Goal: Task Accomplishment & Management: Complete application form

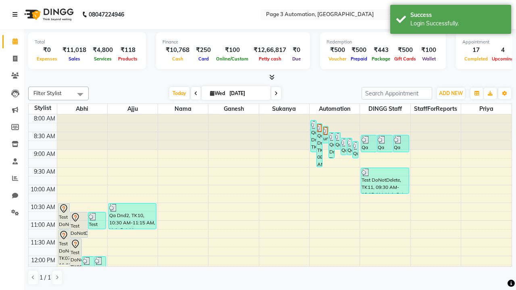
click at [17, 15] on icon at bounding box center [14, 15] width 5 height 6
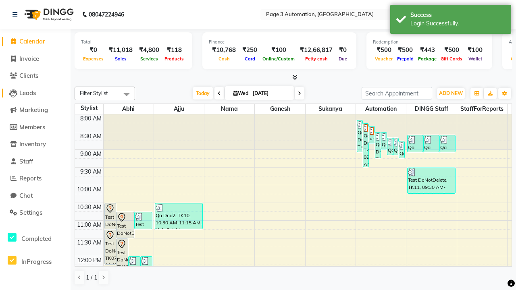
click at [35, 93] on span "Leads" at bounding box center [27, 93] width 17 height 8
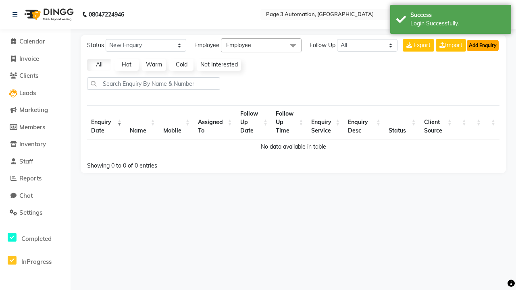
click at [482, 45] on button "Add Enquiry" at bounding box center [483, 45] width 32 height 11
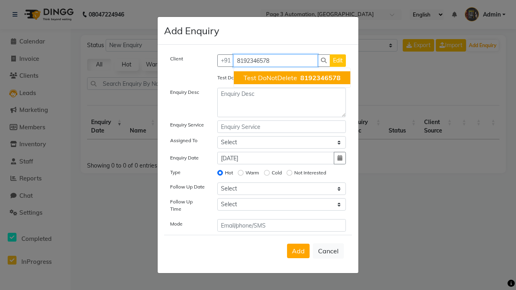
click at [292, 78] on span "Test DoNotDelete" at bounding box center [270, 78] width 54 height 8
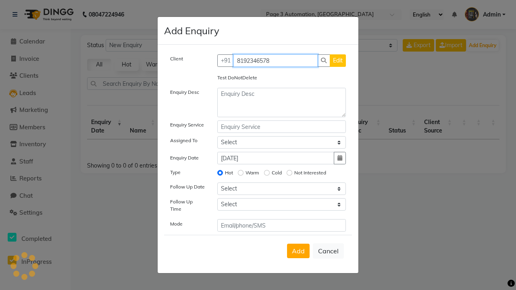
type input "8192346578"
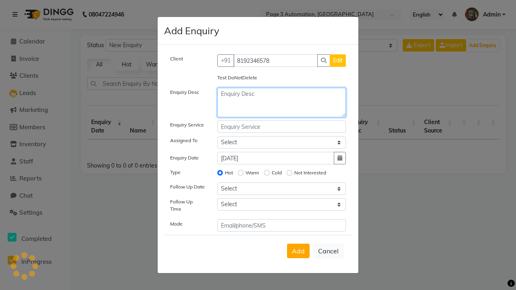
type textarea "Test Enquiry-hqrT3"
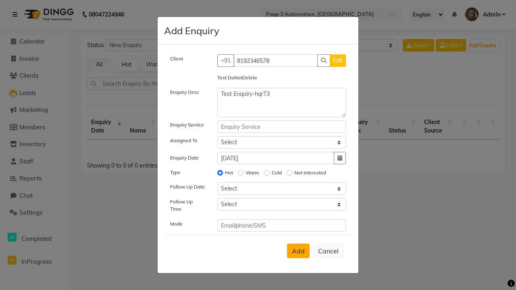
click at [298, 251] on span "Add" at bounding box center [298, 251] width 13 height 8
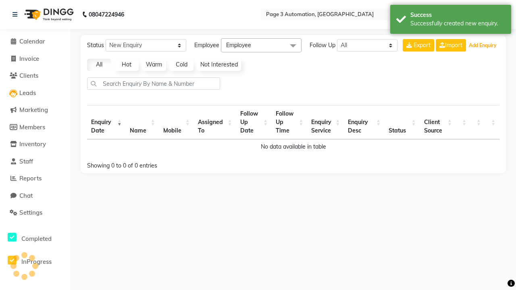
select select "10"
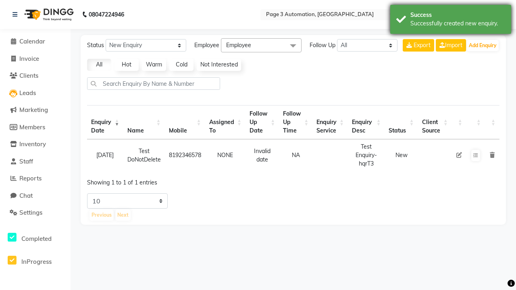
click at [451, 21] on div "Successfully created new enquiry." at bounding box center [457, 23] width 95 height 8
